Goal: Communication & Community: Answer question/provide support

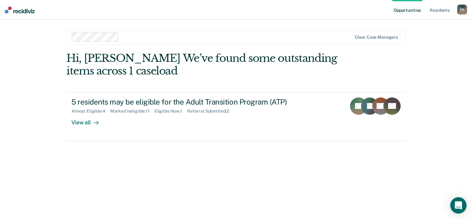
click at [460, 203] on icon "Open Intercom Messenger" at bounding box center [458, 205] width 7 height 8
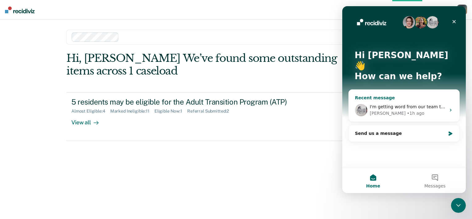
click at [427, 99] on div "I'm getting word from our team that all [DEMOGRAPHIC_DATA] residents are being …" at bounding box center [404, 110] width 111 height 23
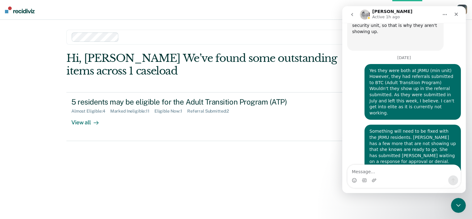
scroll to position [539, 0]
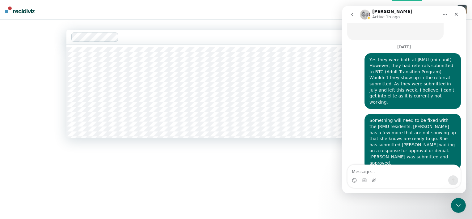
click at [157, 36] on div at bounding box center [236, 36] width 231 height 7
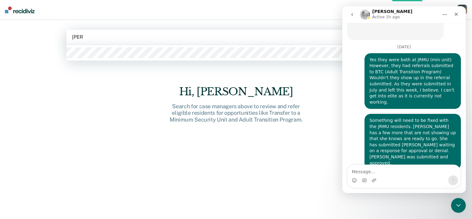
type input "[PERSON_NAME]"
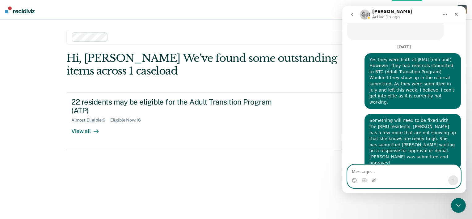
click at [383, 168] on textarea "Message…" at bounding box center [404, 170] width 113 height 11
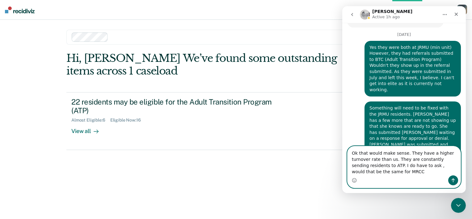
scroll to position [557, 0]
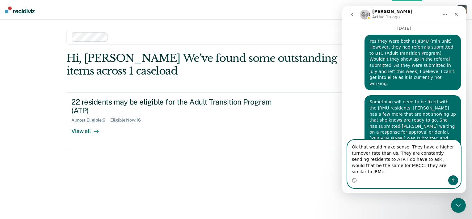
type textarea "Ok that would make sense. They have a higher turnover rate than us. They are co…"
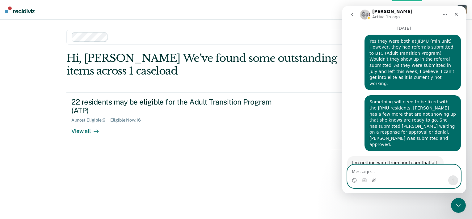
scroll to position [581, 0]
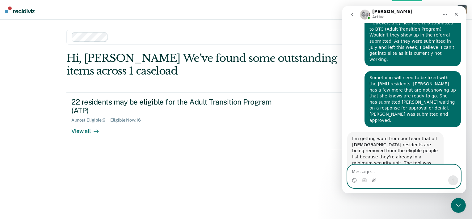
click at [376, 172] on textarea "Message…" at bounding box center [404, 170] width 113 height 11
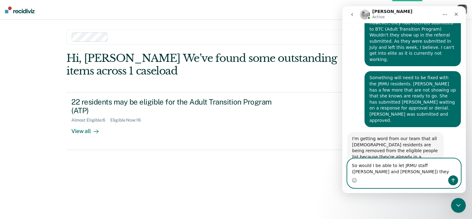
scroll to position [588, 0]
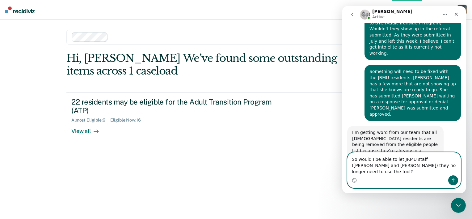
type textarea "So would I be able to let JRMU staff ([PERSON_NAME] and [PERSON_NAME]) they no …"
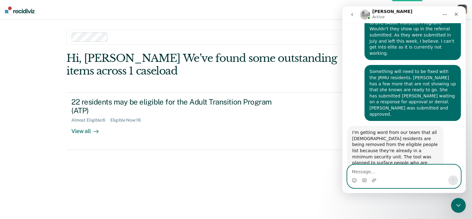
scroll to position [607, 0]
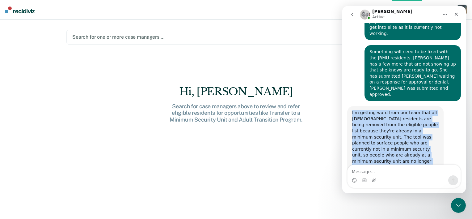
drag, startPoint x: 353, startPoint y: 35, endPoint x: 422, endPoint y: 83, distance: 84.6
click at [422, 106] on div "I'm getting word from our team that all [DEMOGRAPHIC_DATA] residents are being …" at bounding box center [396, 140] width 96 height 68
copy div "I'm getting word from our team that all [DEMOGRAPHIC_DATA] residents are being …"
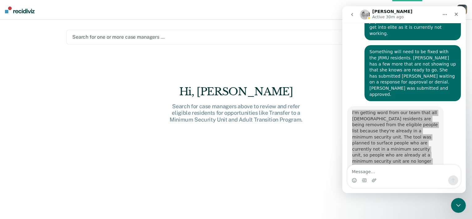
click at [464, 208] on div "Close Intercom Messenger" at bounding box center [458, 205] width 15 height 15
